Goal: Information Seeking & Learning: Learn about a topic

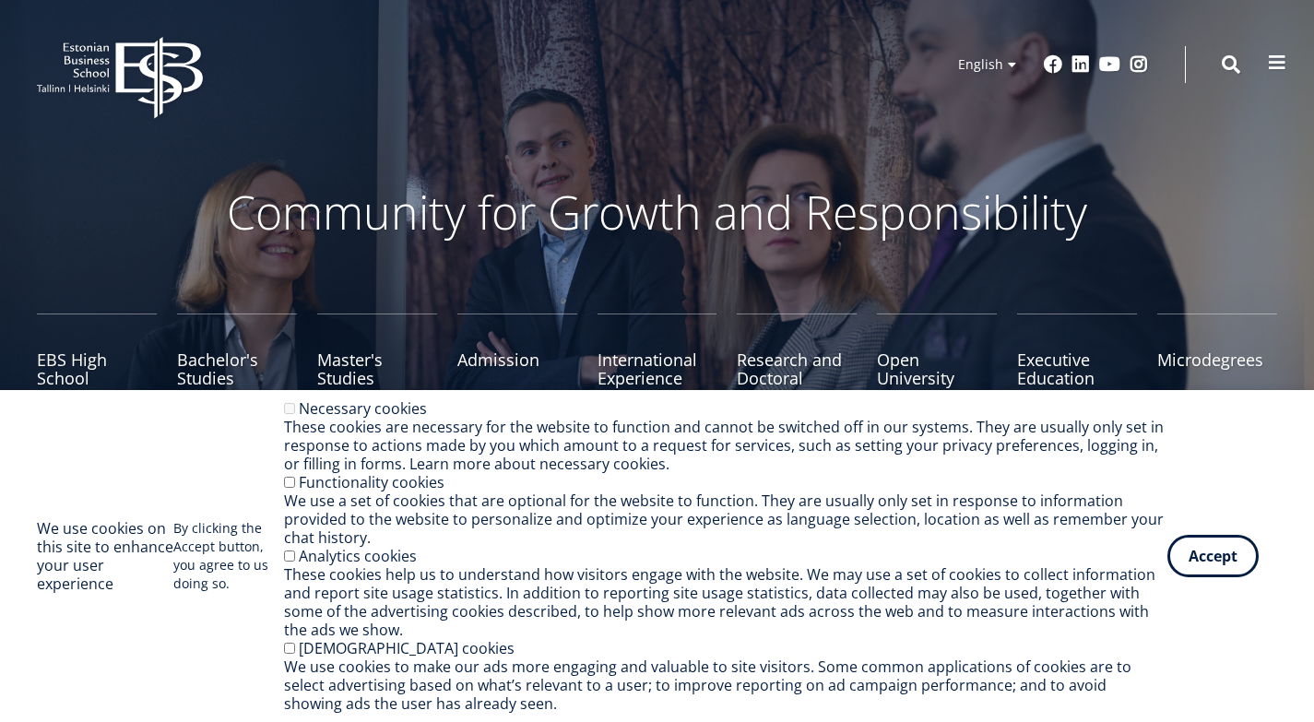
click at [1266, 64] on button at bounding box center [1276, 62] width 37 height 37
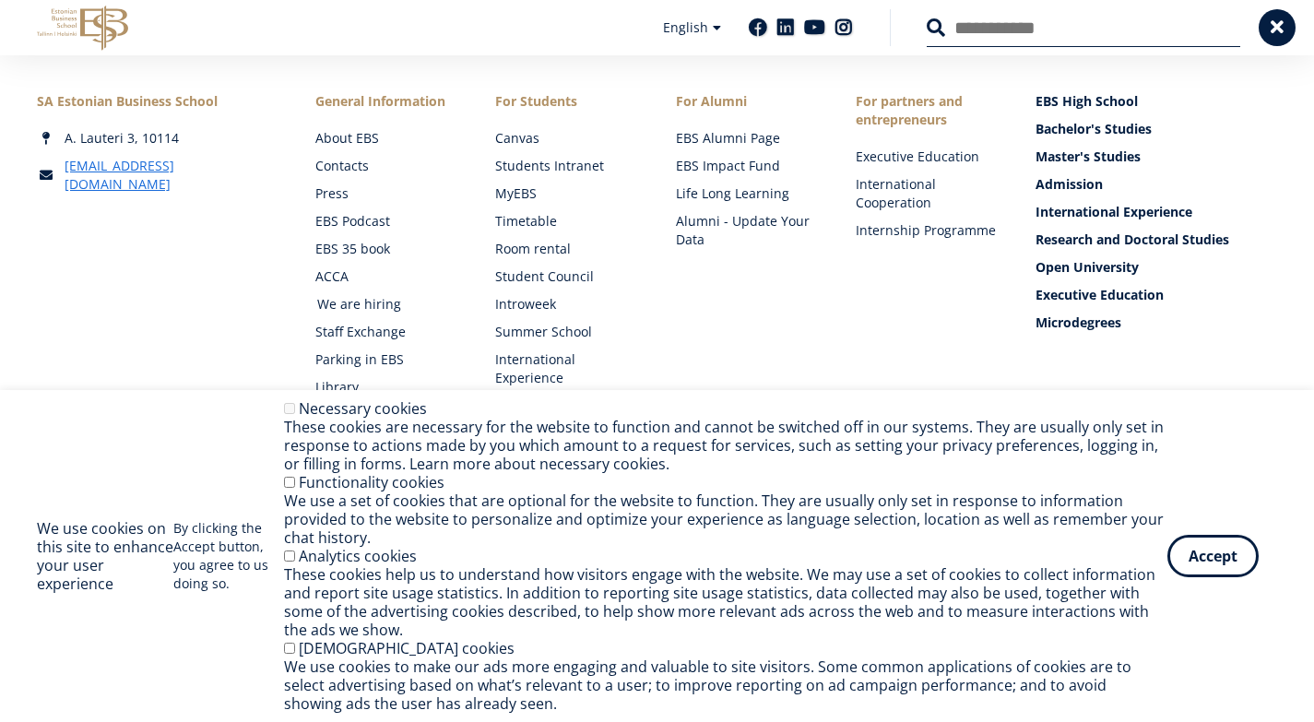
click at [357, 302] on link "We are hiring" at bounding box center [388, 304] width 143 height 18
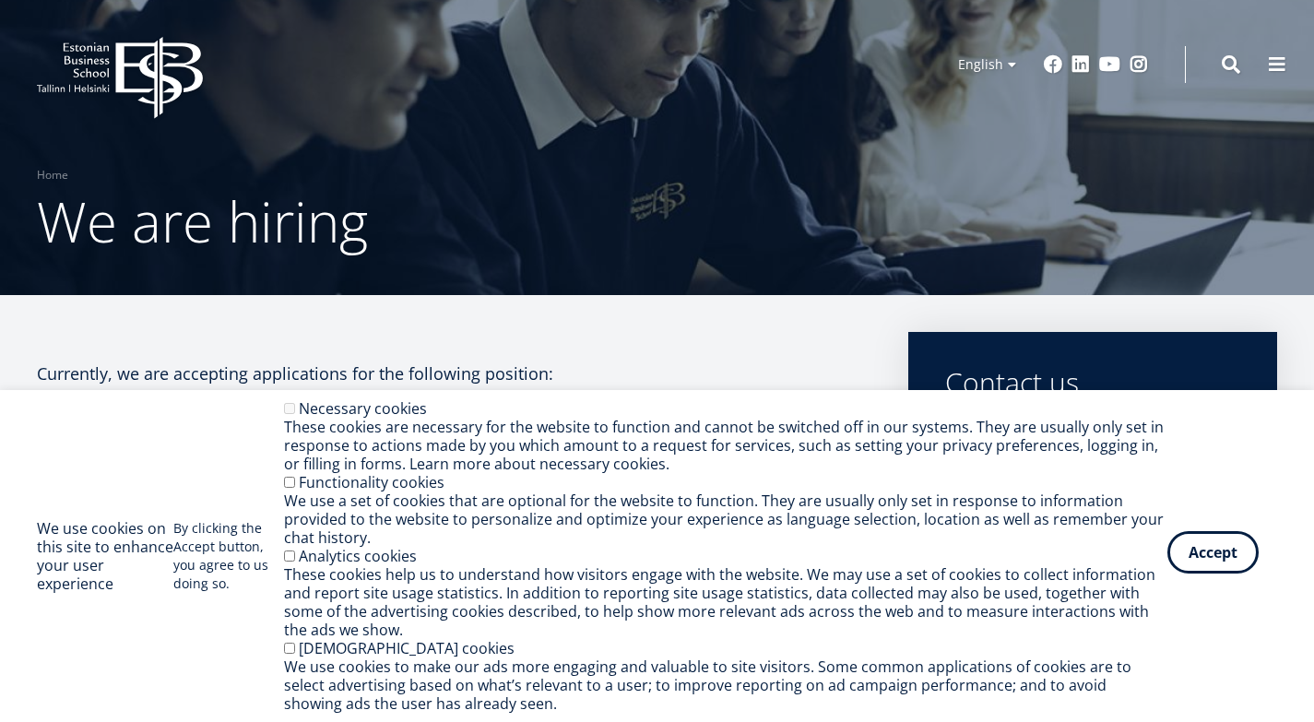
click at [1199, 552] on button "Accept" at bounding box center [1212, 552] width 91 height 42
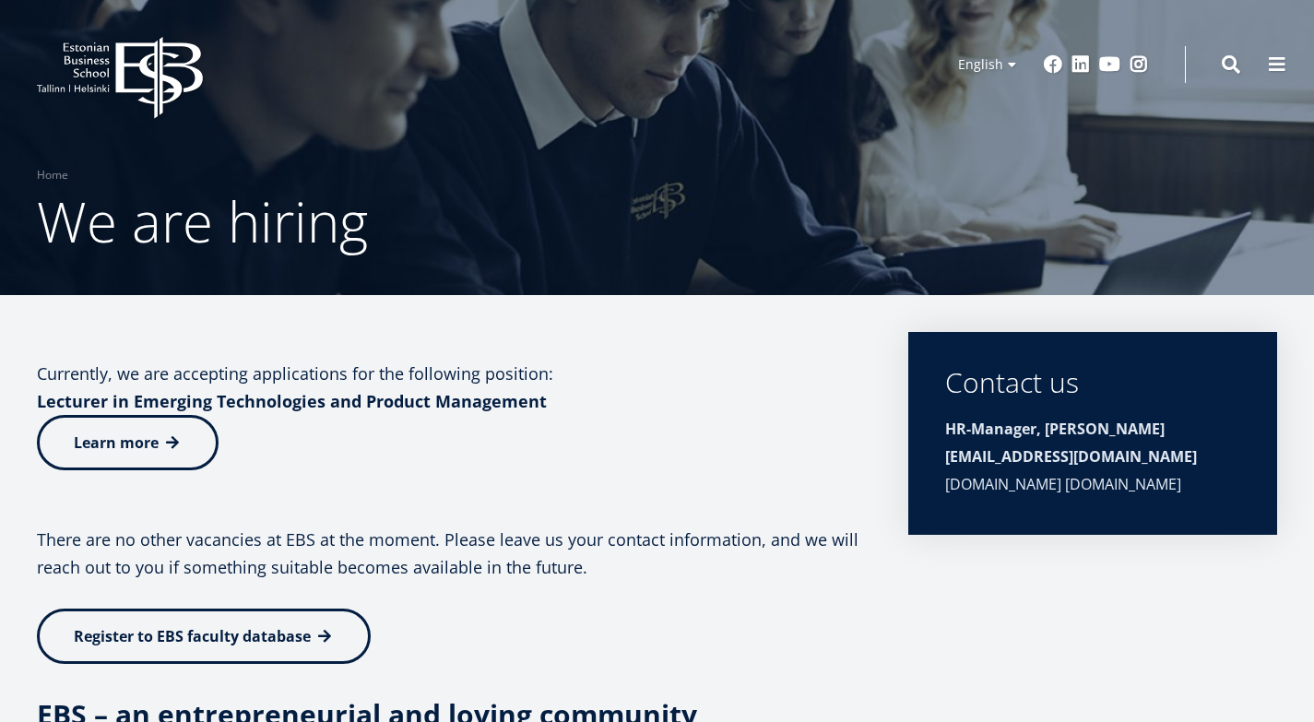
click at [678, 400] on p "Currently, we are accepting applications for the following position: Lecturer i…" at bounding box center [454, 387] width 834 height 55
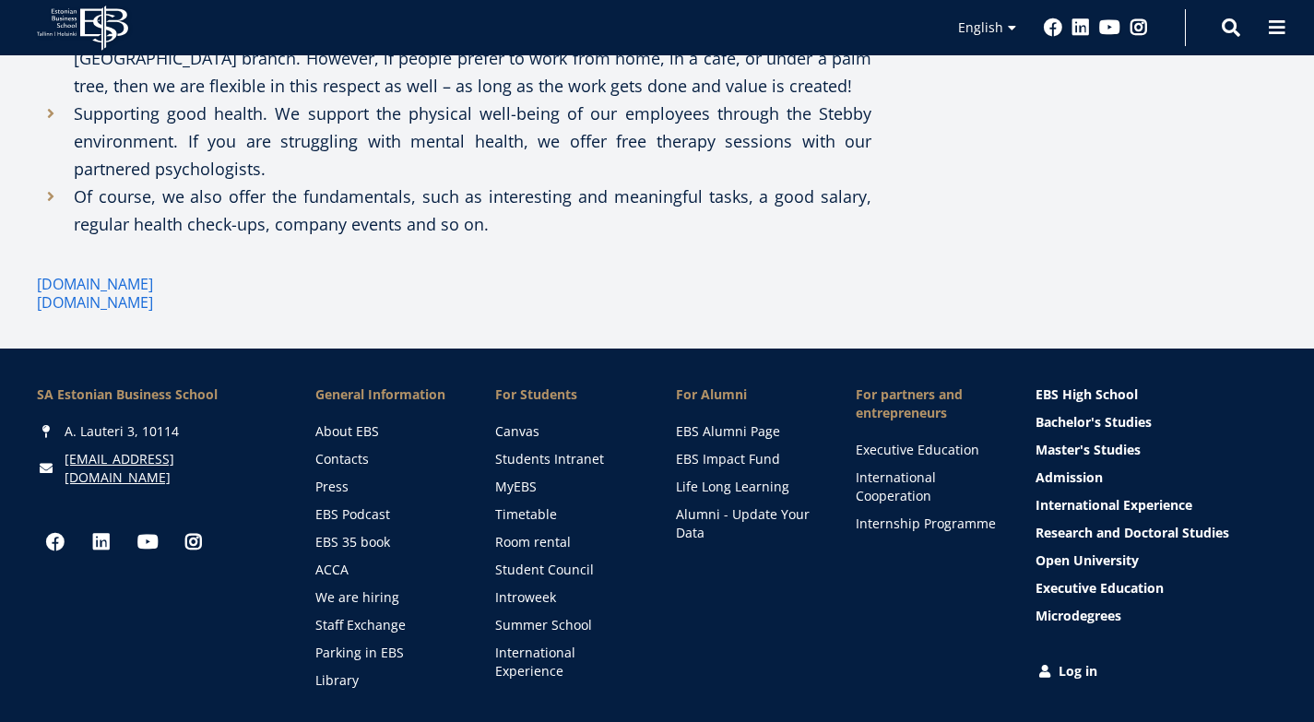
scroll to position [1758, 0]
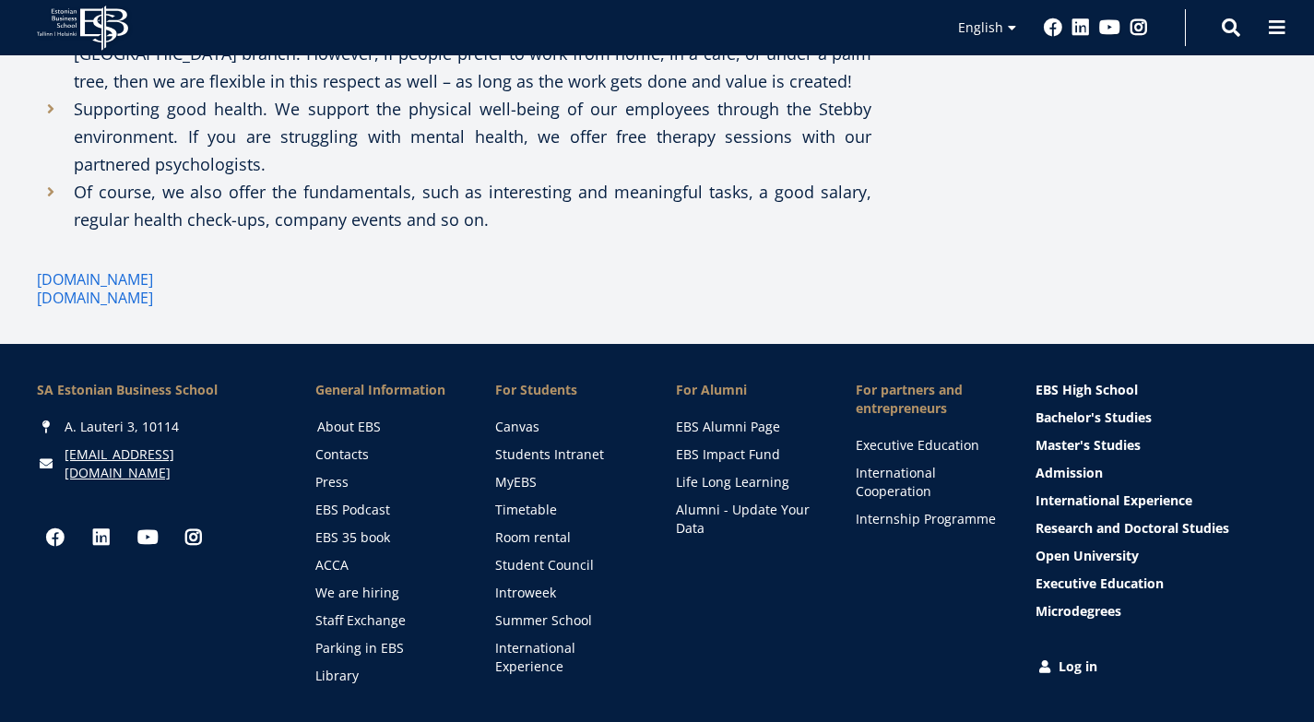
click at [341, 418] on link "About EBS" at bounding box center [388, 427] width 143 height 18
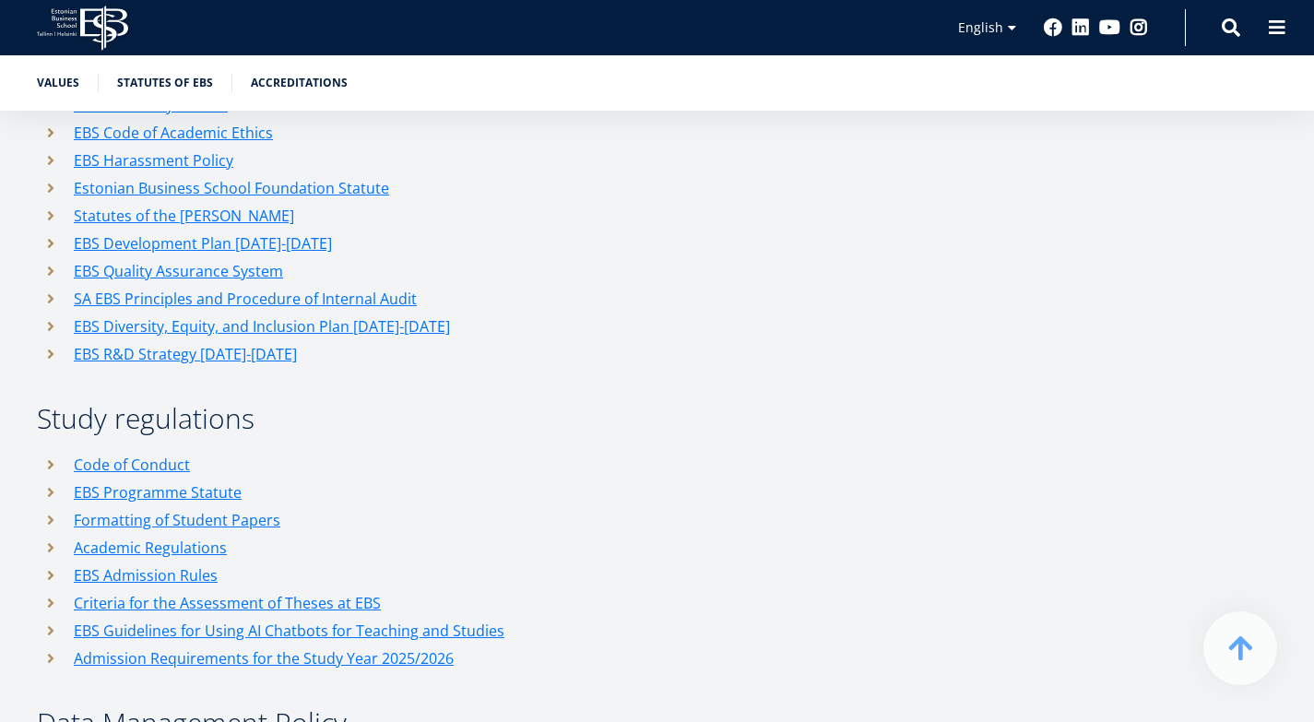
scroll to position [2480, 0]
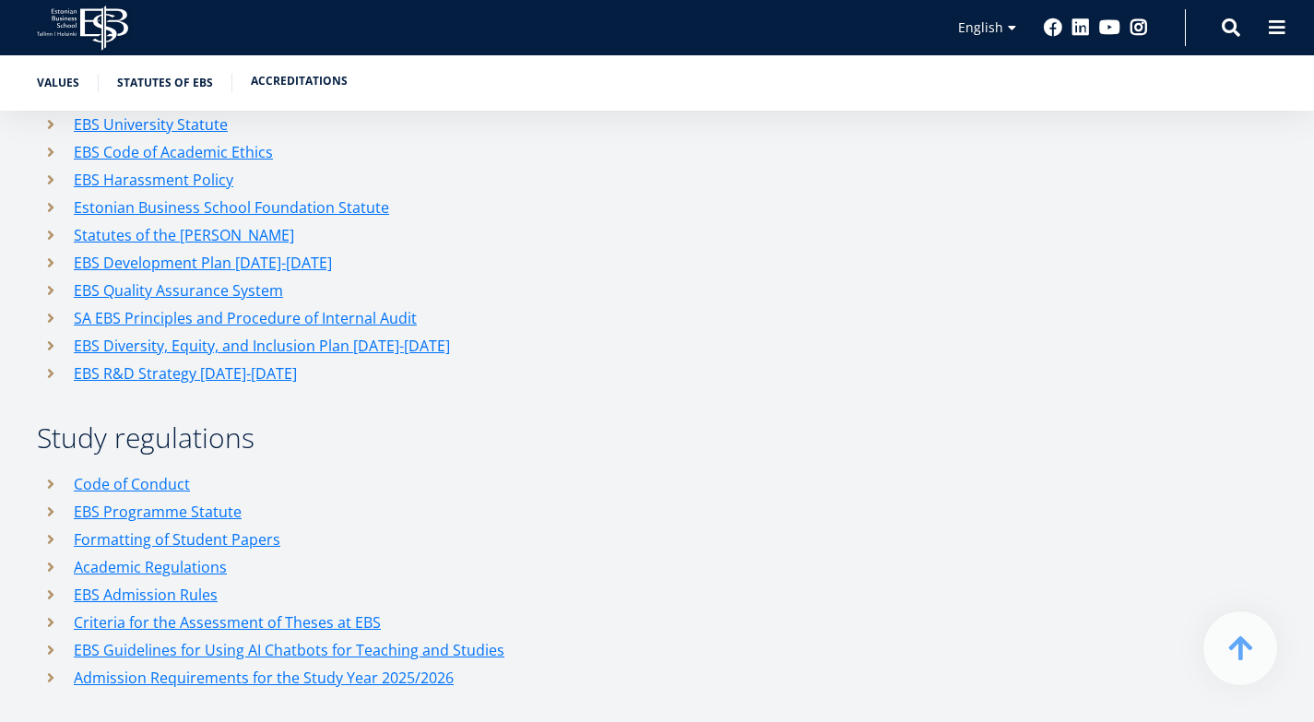
click at [305, 79] on link "Accreditations" at bounding box center [299, 81] width 97 height 18
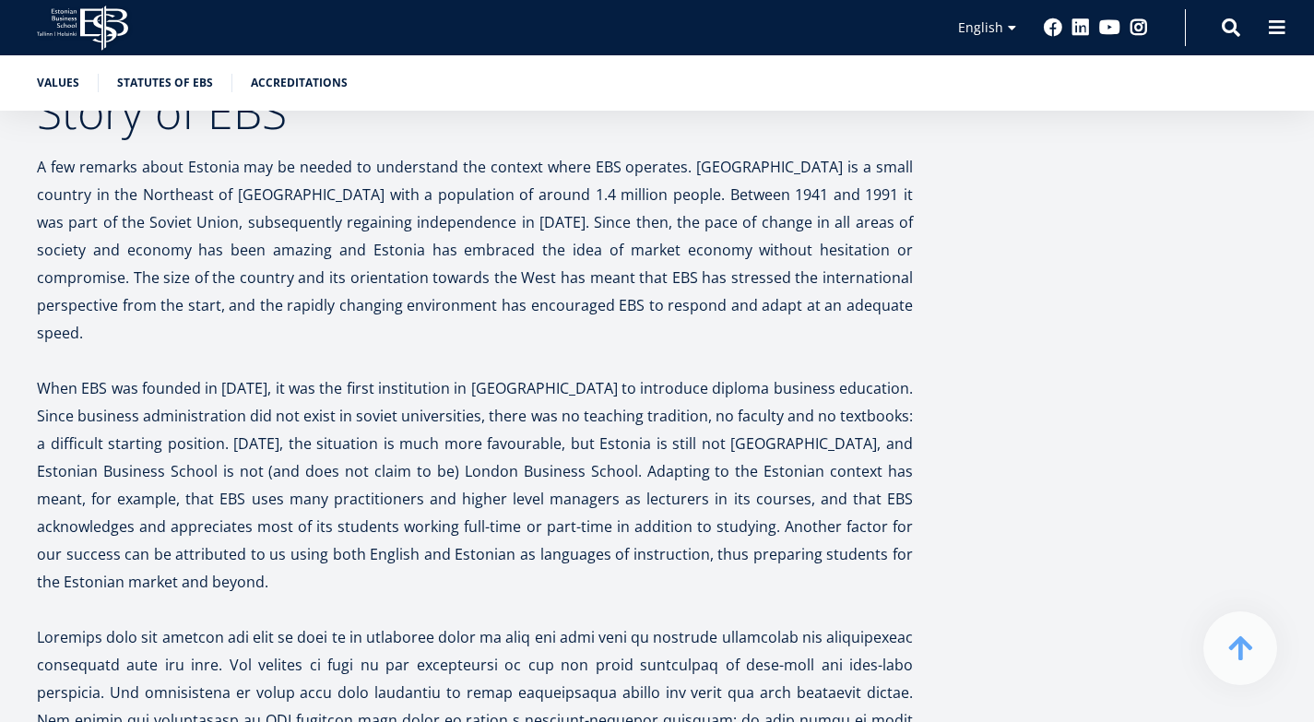
scroll to position [5073, 0]
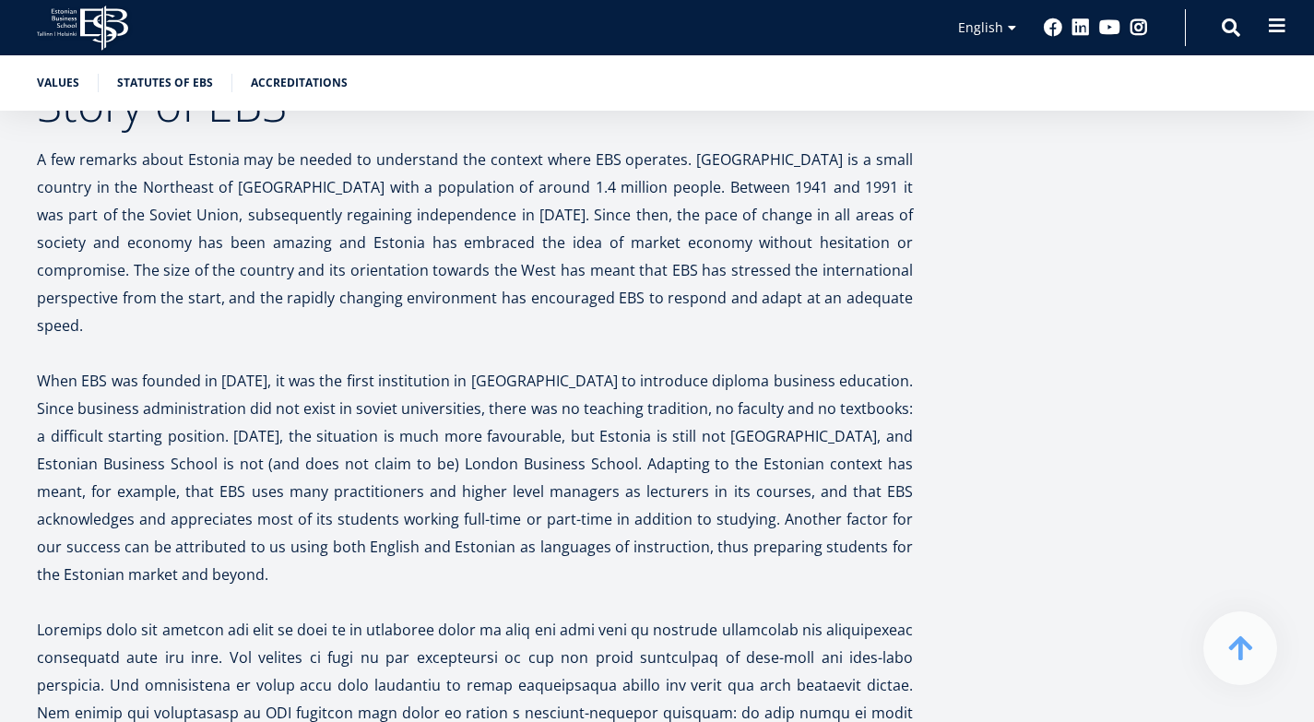
click at [1271, 21] on span at bounding box center [1277, 26] width 18 height 18
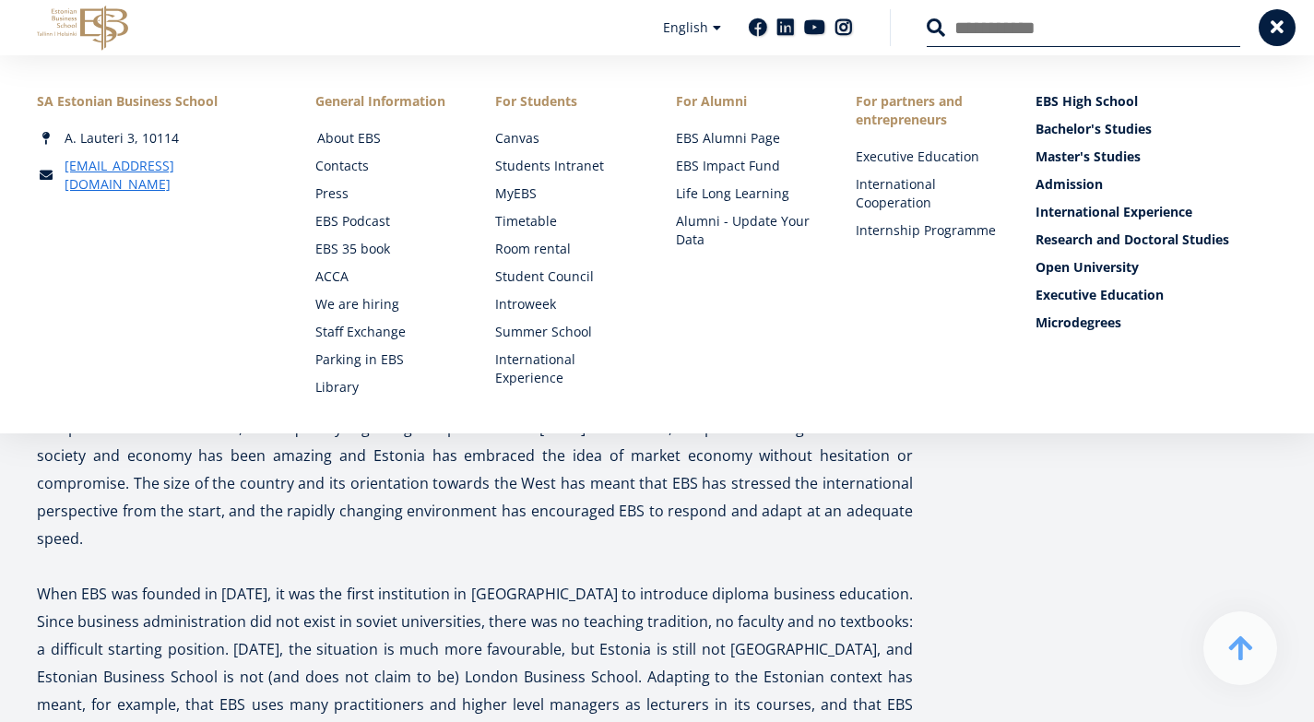
scroll to position [4859, 0]
click at [364, 139] on link "About EBS" at bounding box center [388, 138] width 143 height 18
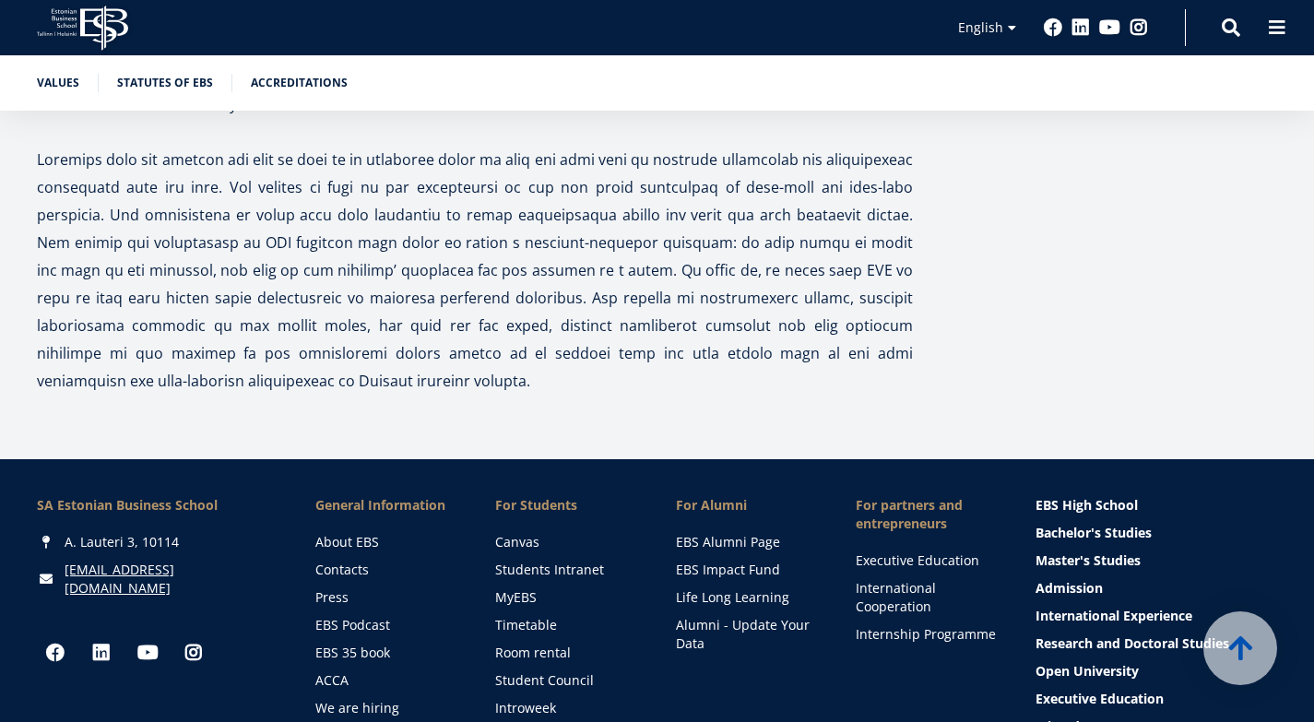
scroll to position [5552, 0]
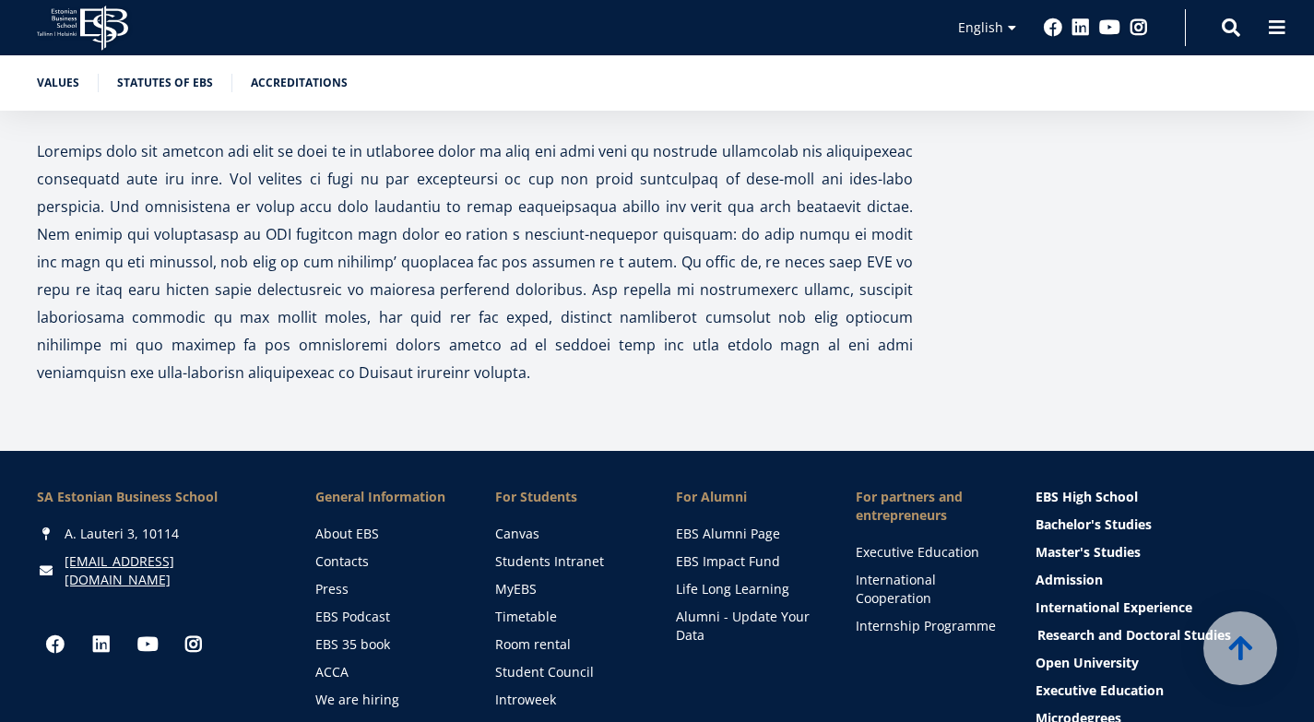
click at [1075, 626] on link "Research and Doctoral Studies" at bounding box center [1158, 635] width 242 height 18
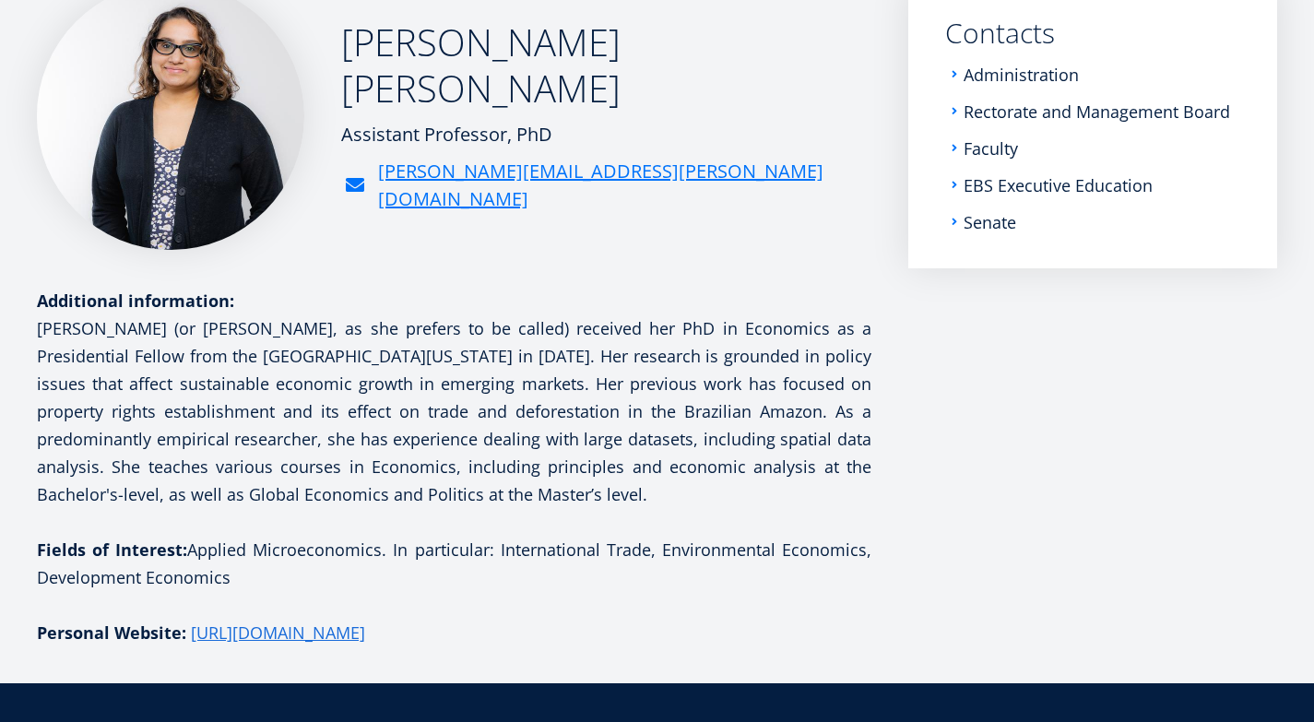
scroll to position [311, 0]
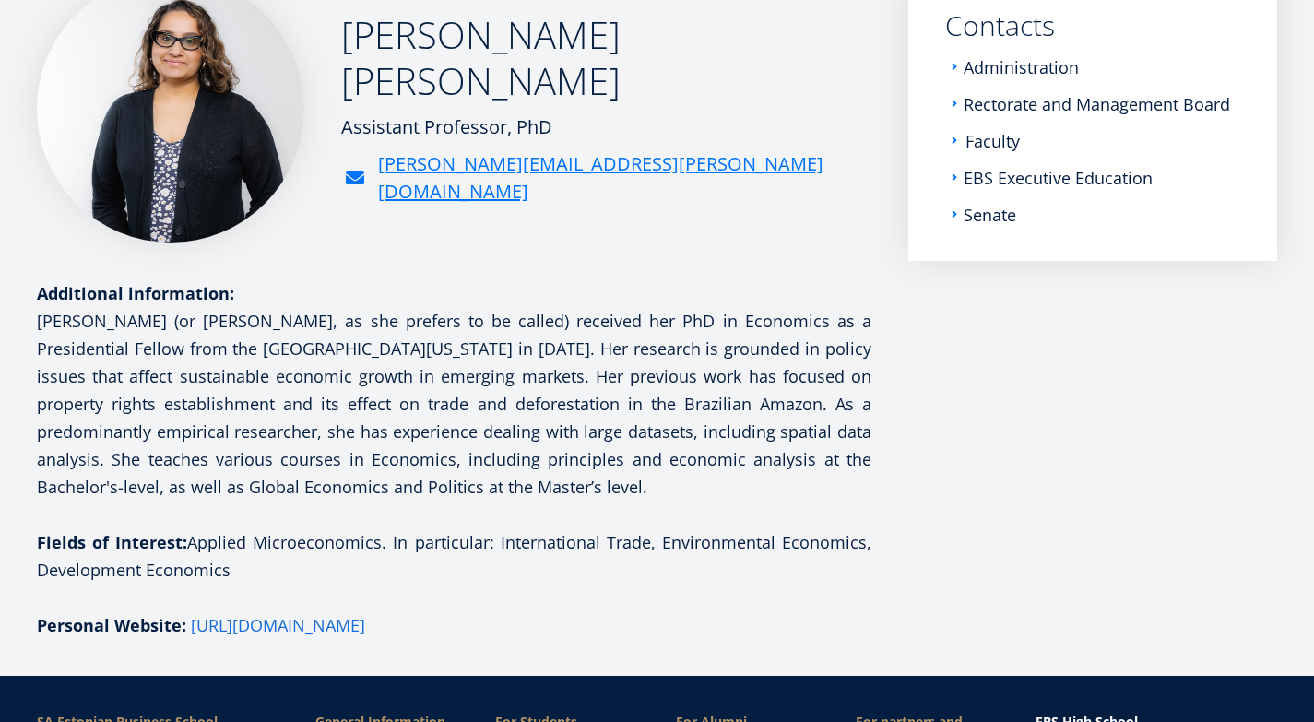
click at [1000, 143] on link "Faculty" at bounding box center [992, 141] width 54 height 18
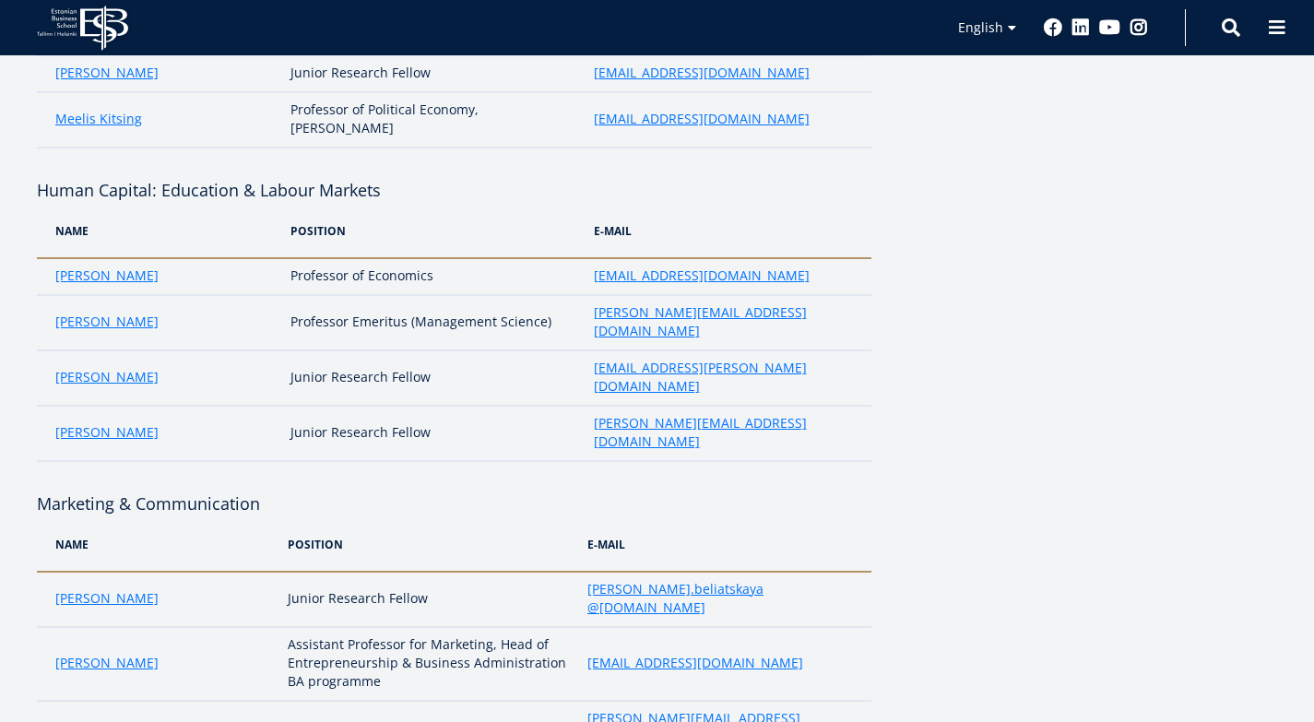
scroll to position [2297, 0]
